Goal: Task Accomplishment & Management: Complete application form

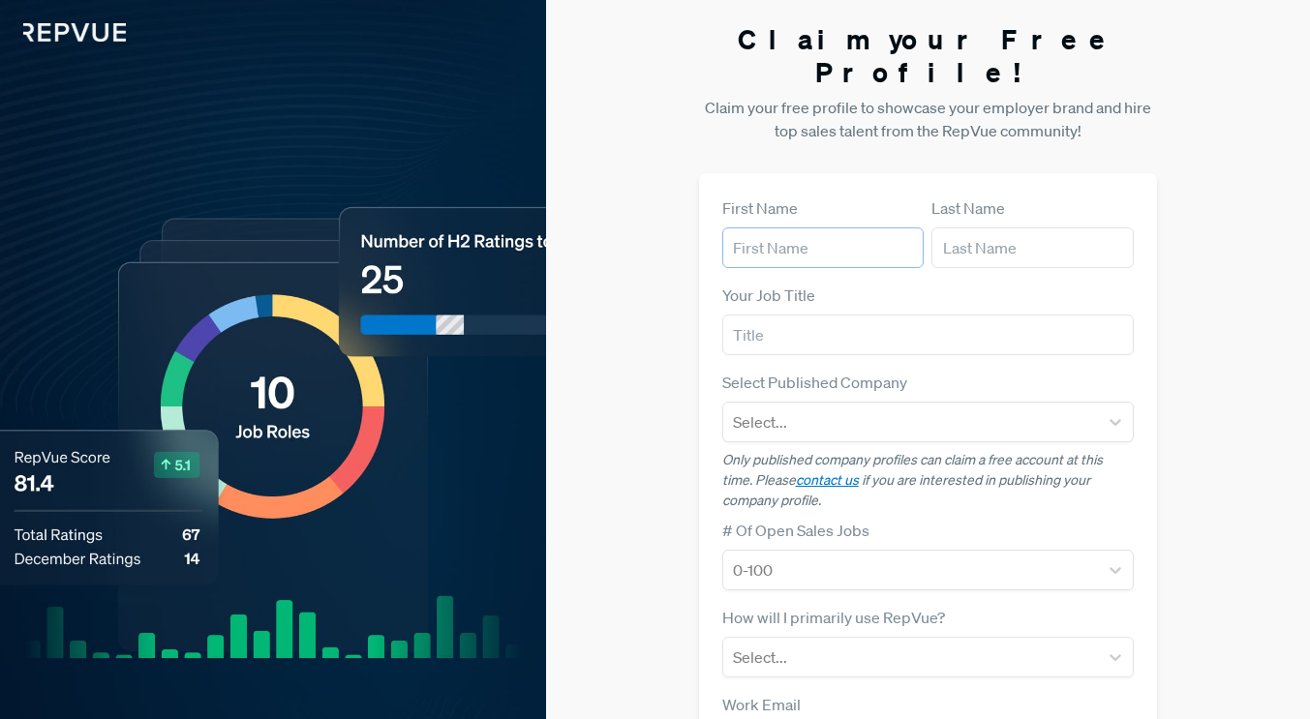
click at [798, 227] on input "text" at bounding box center [823, 247] width 202 height 41
type input "[PERSON_NAME]"
type input "Pipiras"
type input "Business Development Representative"
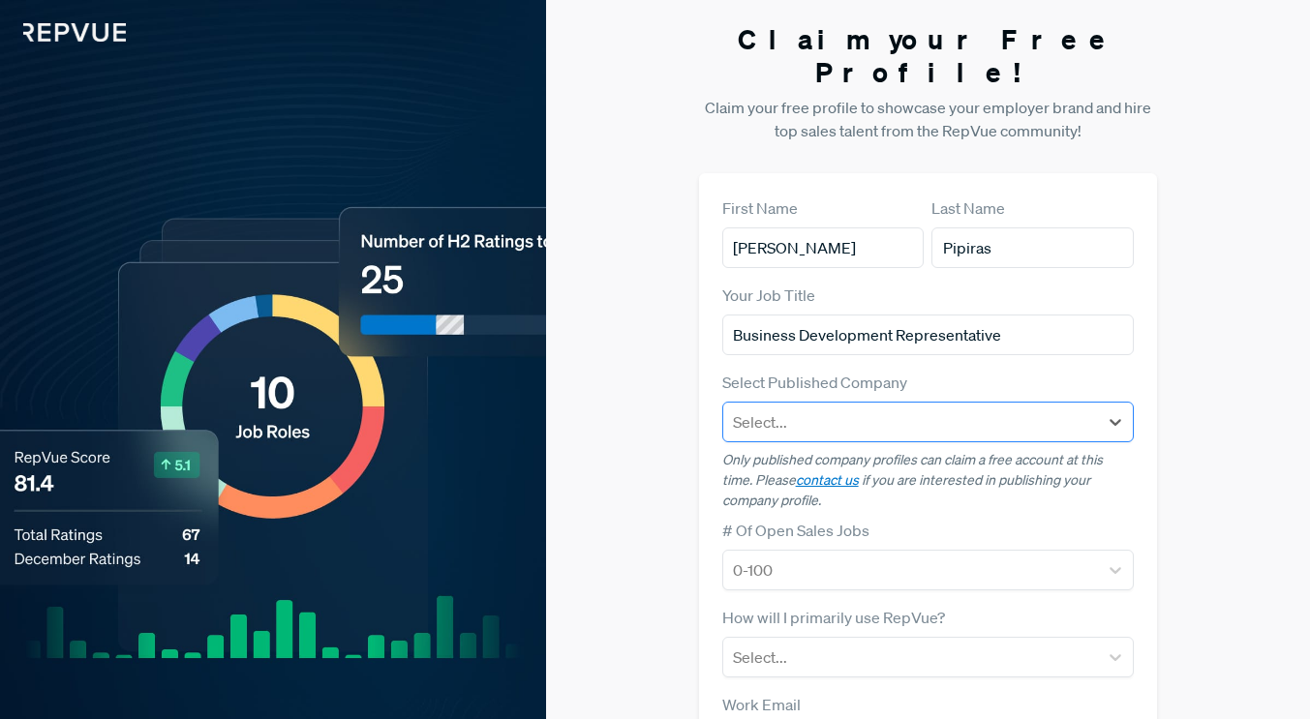
click at [1048, 408] on div at bounding box center [911, 421] width 356 height 27
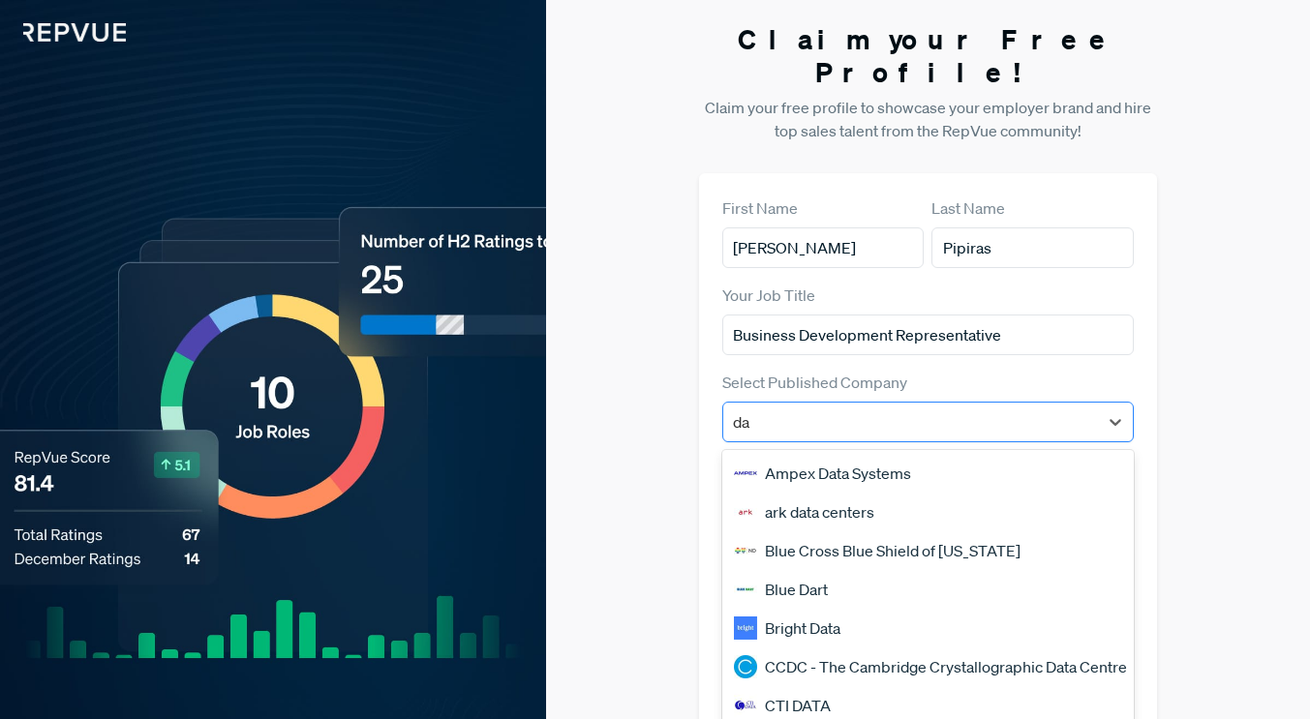
type input "d"
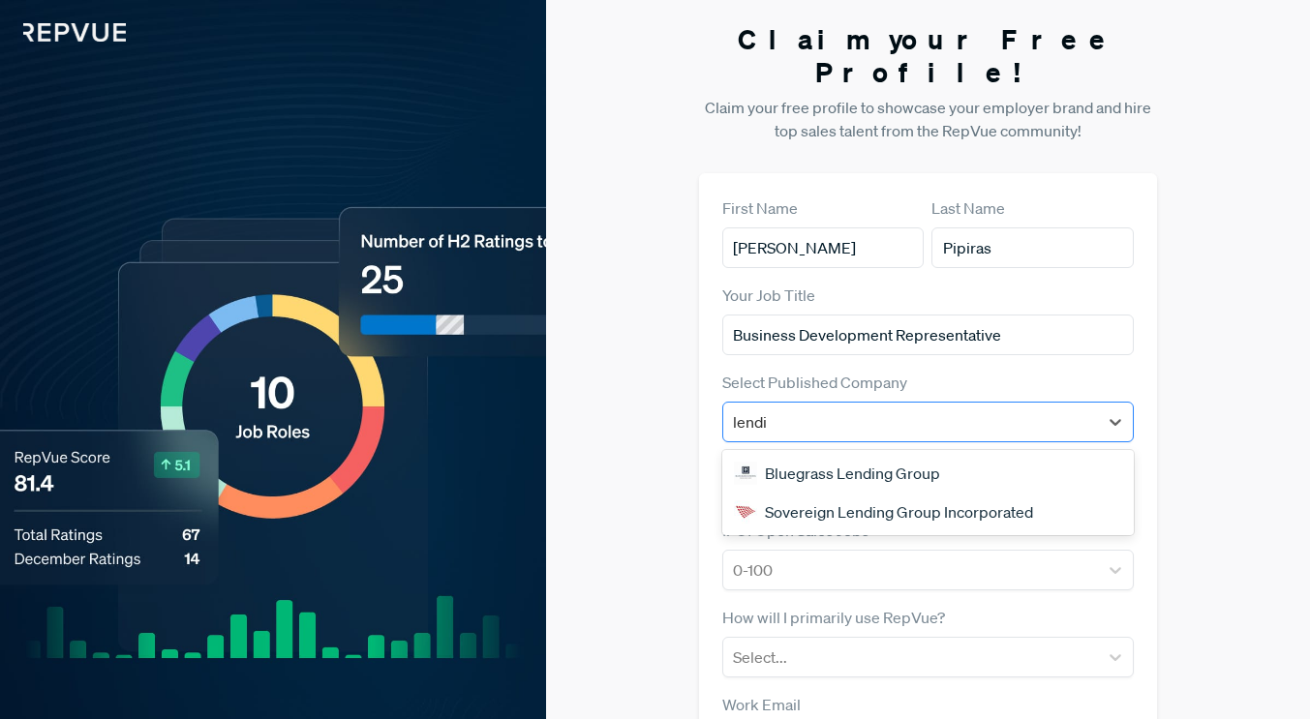
type input "lendi"
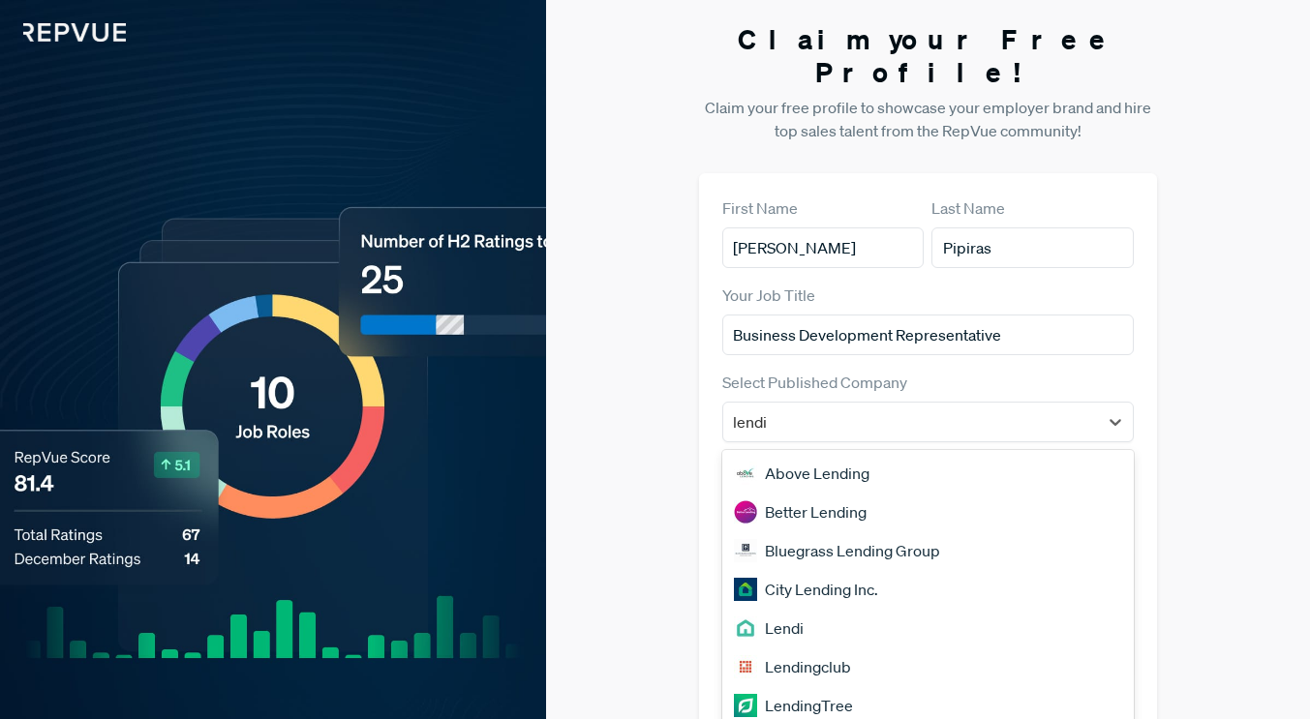
click at [777, 609] on div "Lendi" at bounding box center [928, 628] width 412 height 39
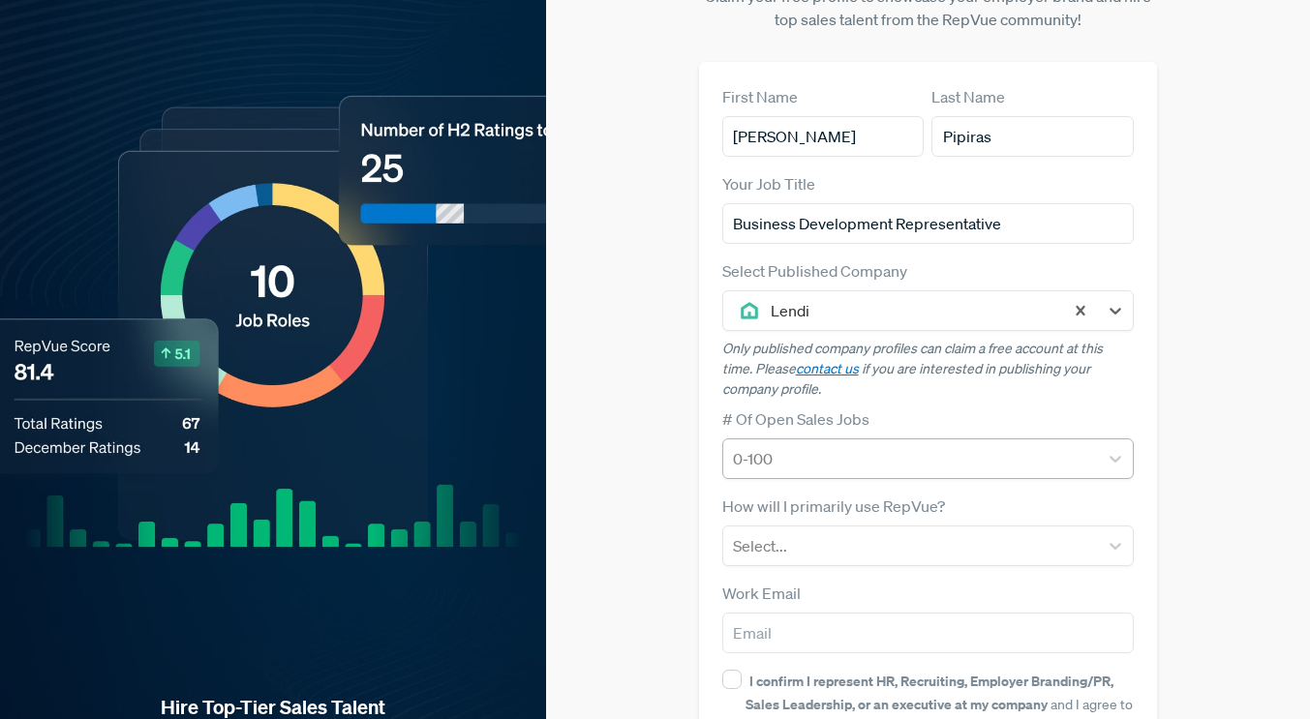
scroll to position [122, 0]
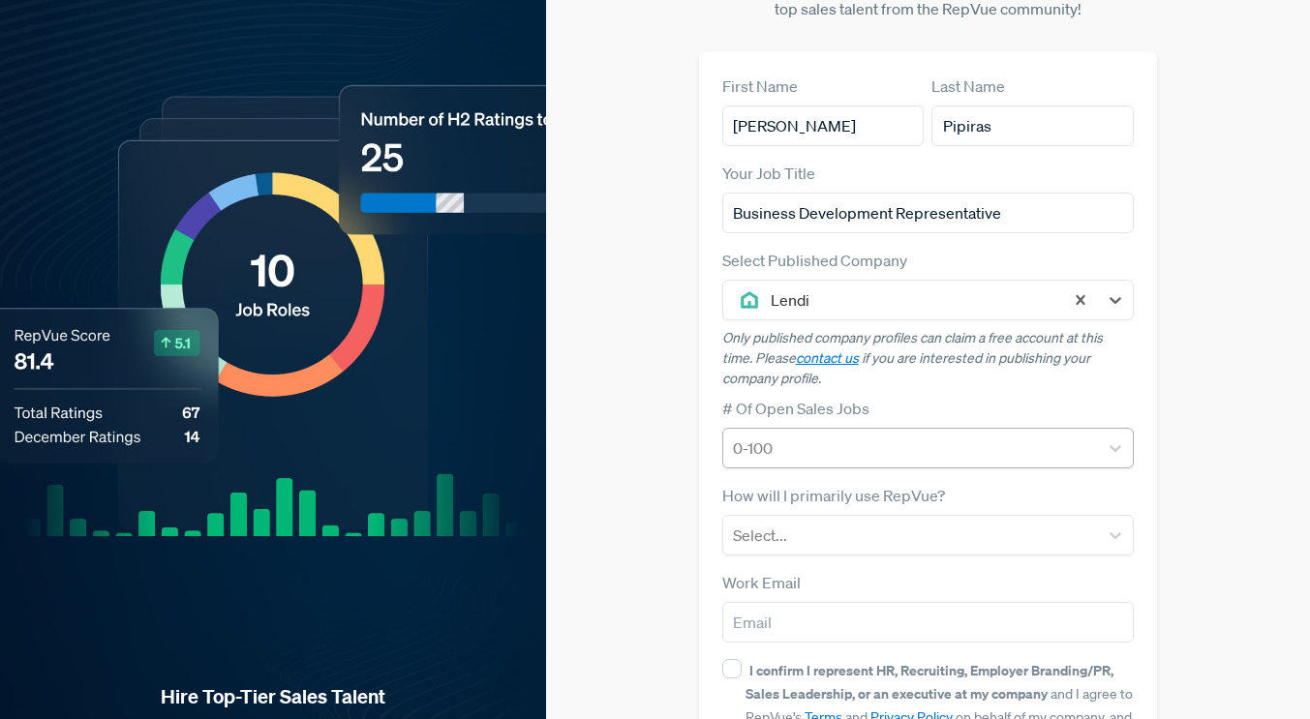
click at [1098, 431] on div "0-100" at bounding box center [911, 448] width 376 height 35
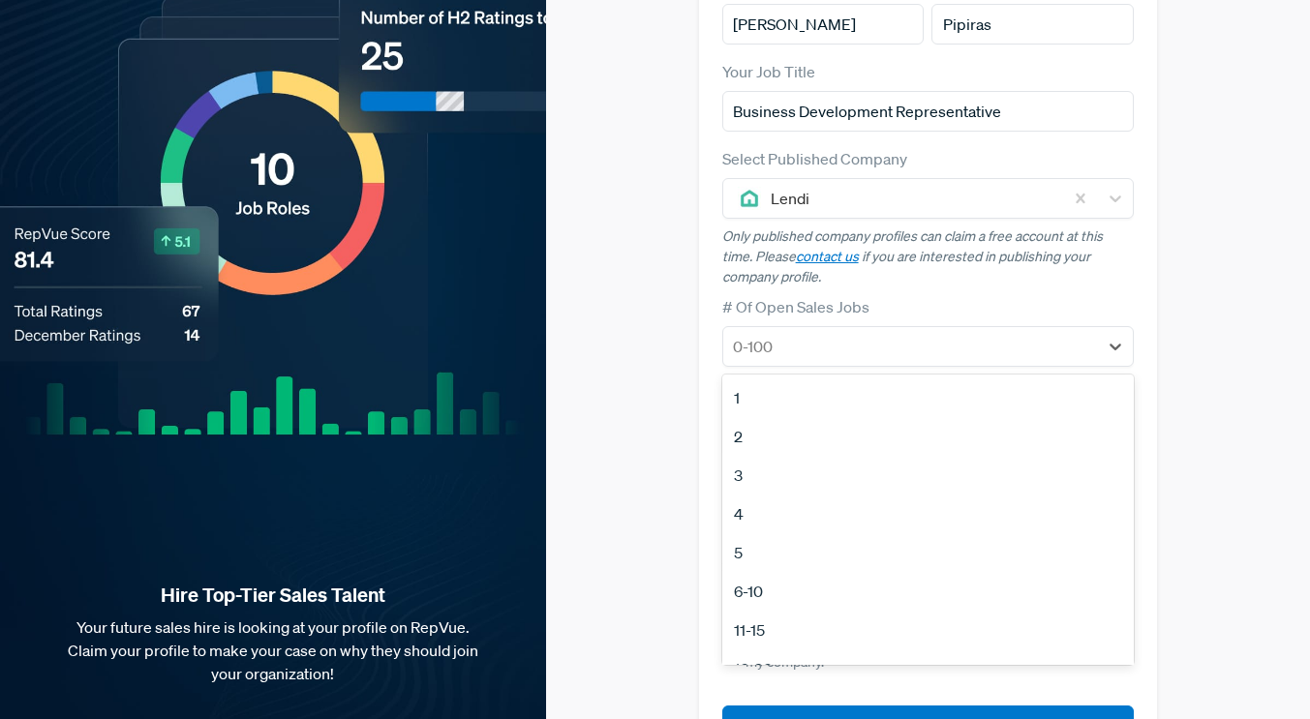
scroll to position [225, 0]
click at [1197, 419] on div "Claim your Free Profile! Claim your free profile to showcase your employer bran…" at bounding box center [928, 283] width 764 height 1017
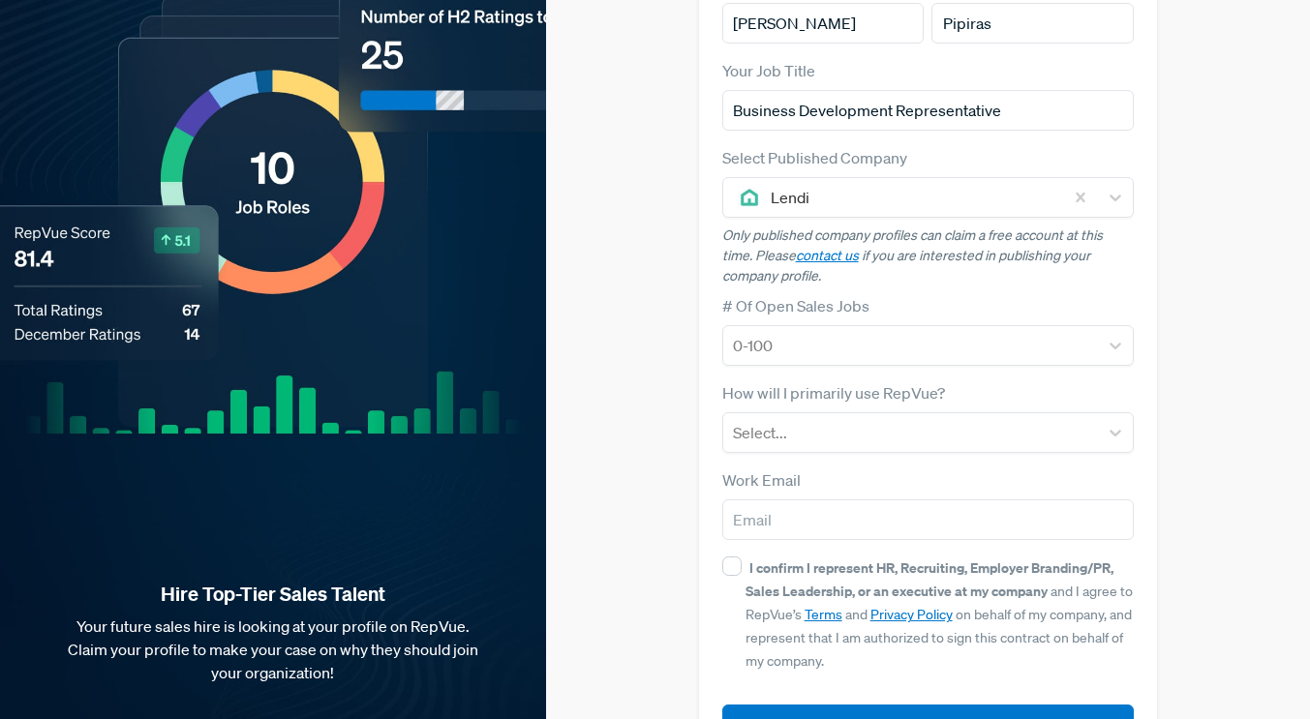
scroll to position [0, 0]
